Goal: Transaction & Acquisition: Purchase product/service

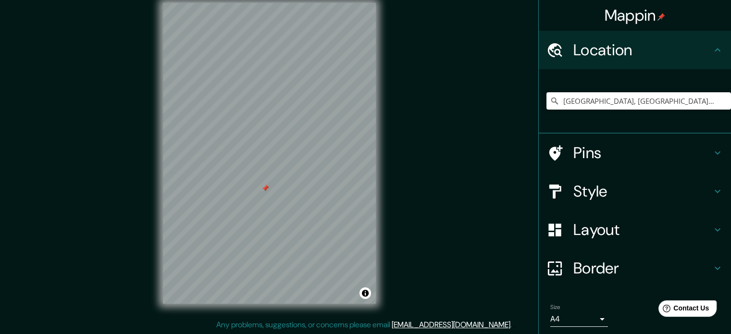
click at [269, 191] on div at bounding box center [266, 189] width 8 height 8
click at [283, 192] on div at bounding box center [280, 189] width 8 height 8
click at [281, 188] on div at bounding box center [280, 189] width 8 height 8
click at [604, 152] on h4 "Pins" at bounding box center [642, 152] width 138 height 19
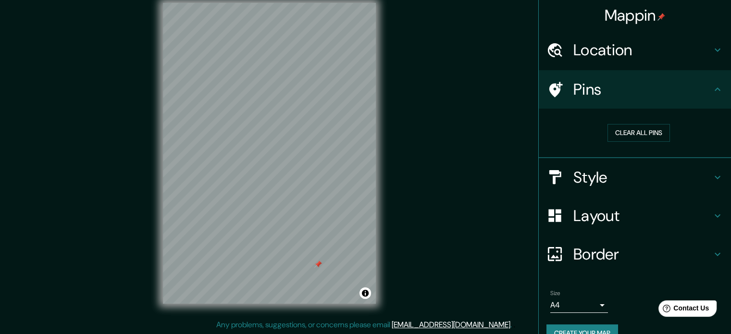
scroll to position [18, 0]
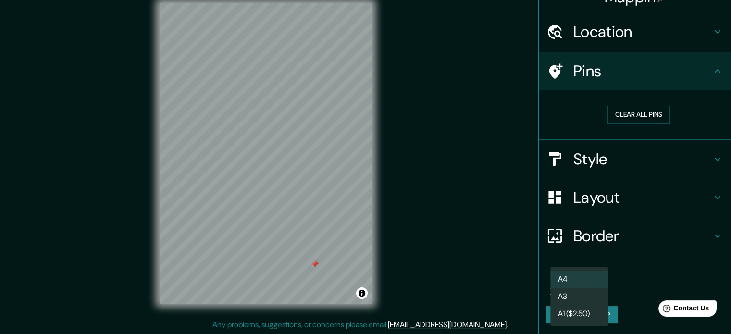
click at [587, 286] on body "Mappin Location Punta Negra, Lima, Provincia de Lima, Perú Pins Clear all pins …" at bounding box center [365, 155] width 731 height 334
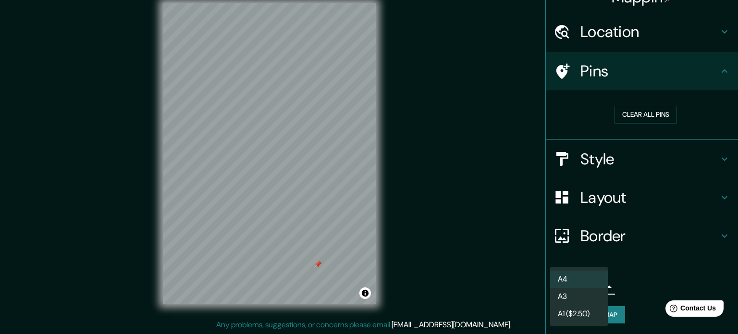
click at [578, 296] on li "A3" at bounding box center [579, 296] width 58 height 17
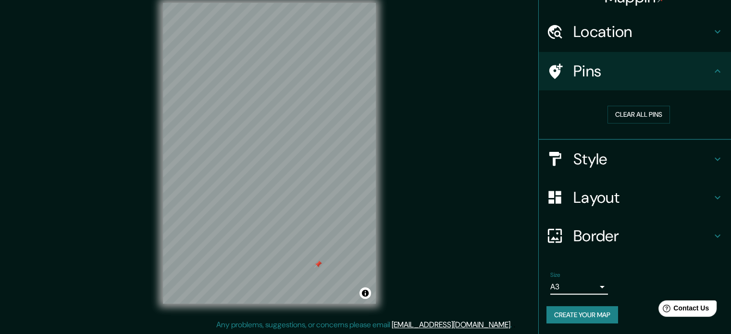
click at [574, 319] on button "Create your map" at bounding box center [583, 315] width 72 height 18
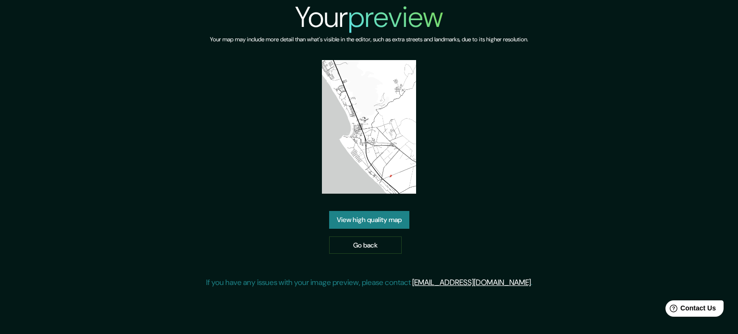
click at [375, 230] on div "View high quality map Go back" at bounding box center [369, 232] width 80 height 43
click at [376, 226] on link "View high quality map" at bounding box center [369, 220] width 80 height 18
click at [346, 140] on img at bounding box center [369, 127] width 95 height 134
click at [365, 134] on img at bounding box center [369, 127] width 95 height 134
click at [365, 221] on link "View high quality map" at bounding box center [369, 220] width 80 height 18
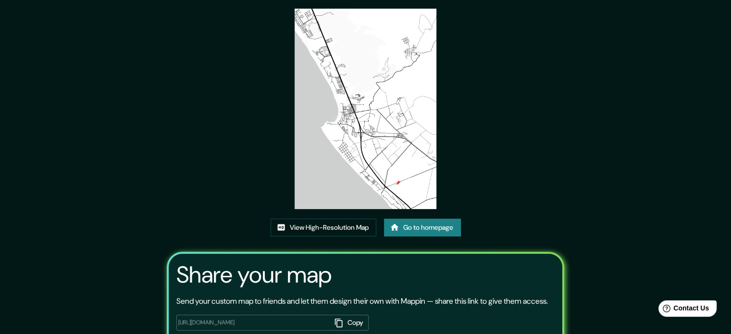
scroll to position [48, 0]
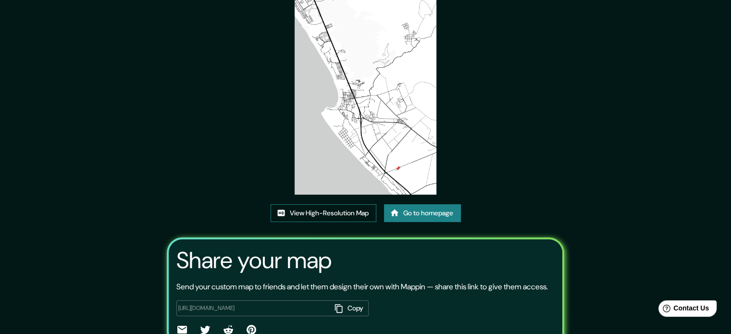
click at [342, 215] on link "View High-Resolution Map" at bounding box center [324, 213] width 106 height 18
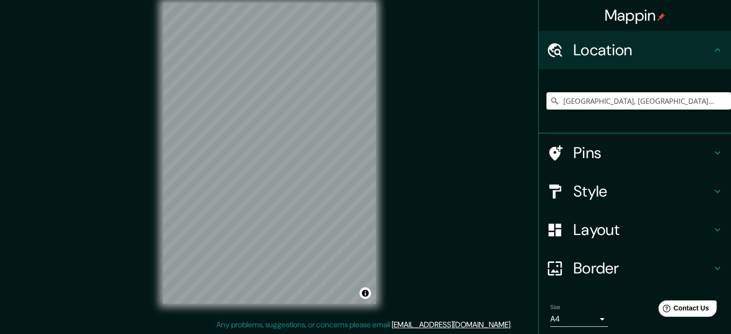
click at [706, 107] on input "[GEOGRAPHIC_DATA], [GEOGRAPHIC_DATA], [GEOGRAPHIC_DATA], [GEOGRAPHIC_DATA]" at bounding box center [639, 100] width 185 height 17
click at [706, 106] on input "[GEOGRAPHIC_DATA], [GEOGRAPHIC_DATA], [GEOGRAPHIC_DATA], [GEOGRAPHIC_DATA]" at bounding box center [639, 100] width 185 height 17
click at [705, 104] on input "[GEOGRAPHIC_DATA], [GEOGRAPHIC_DATA], [GEOGRAPHIC_DATA], [GEOGRAPHIC_DATA]" at bounding box center [639, 100] width 185 height 17
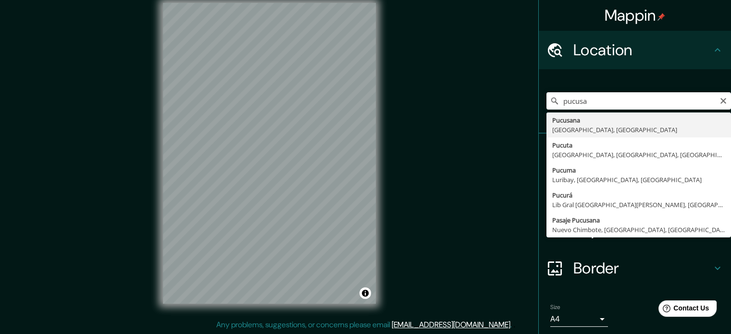
type input "Pucusana, Provincia de Lima, Perú"
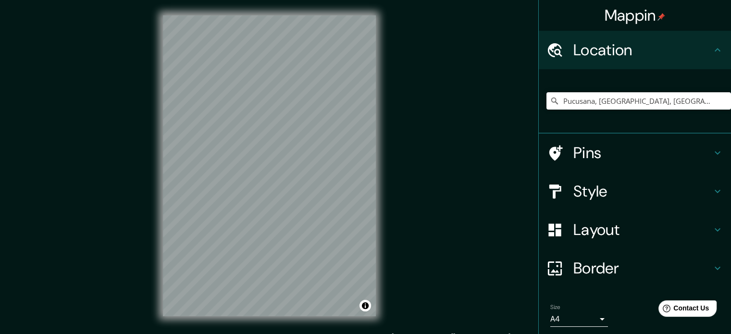
click at [319, 183] on div "© Mapbox © OpenStreetMap Improve this map" at bounding box center [270, 166] width 244 height 332
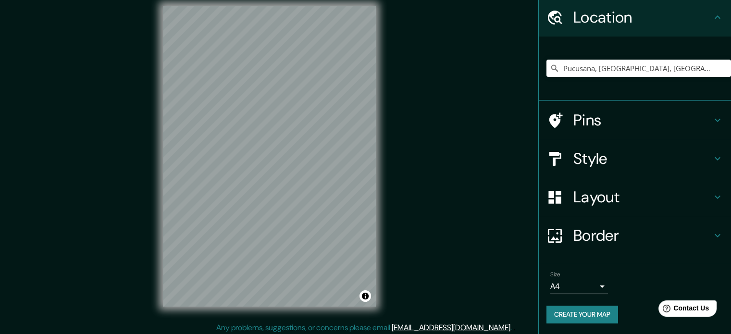
scroll to position [12, 0]
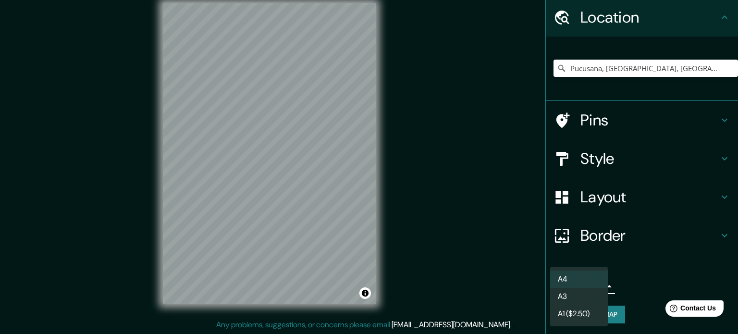
click at [572, 282] on body "Mappin Location Pucusana, Provincia de Lima, Perú Pins Style Layout Border Choo…" at bounding box center [369, 155] width 738 height 334
click at [573, 294] on li "A3" at bounding box center [579, 296] width 58 height 17
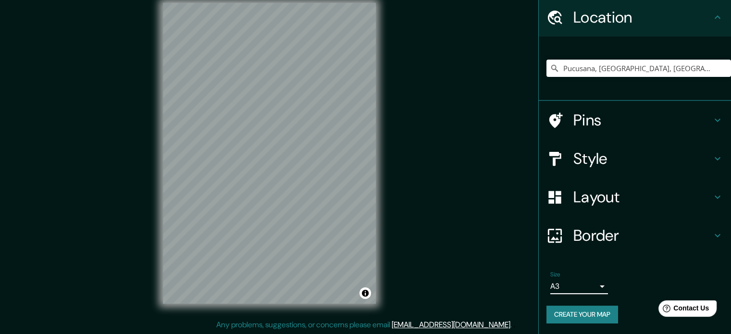
click at [573, 313] on button "Create your map" at bounding box center [583, 315] width 72 height 18
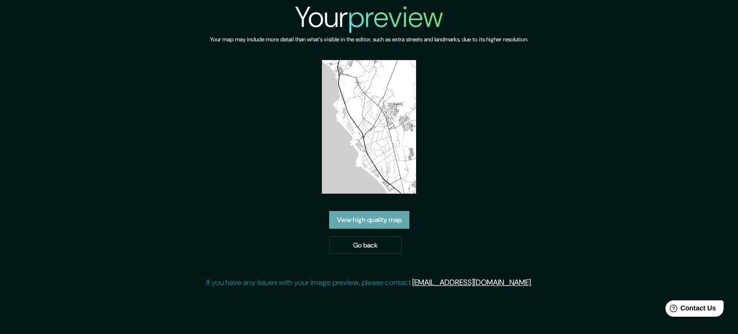
click at [365, 217] on link "View high quality map" at bounding box center [369, 220] width 80 height 18
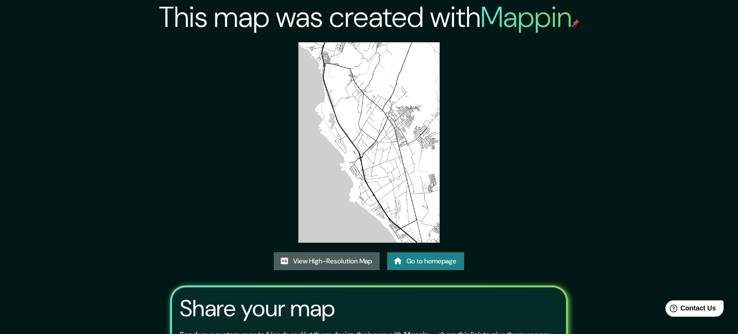
click at [335, 252] on link "View High-Resolution Map" at bounding box center [327, 261] width 106 height 18
